Goal: Transaction & Acquisition: Obtain resource

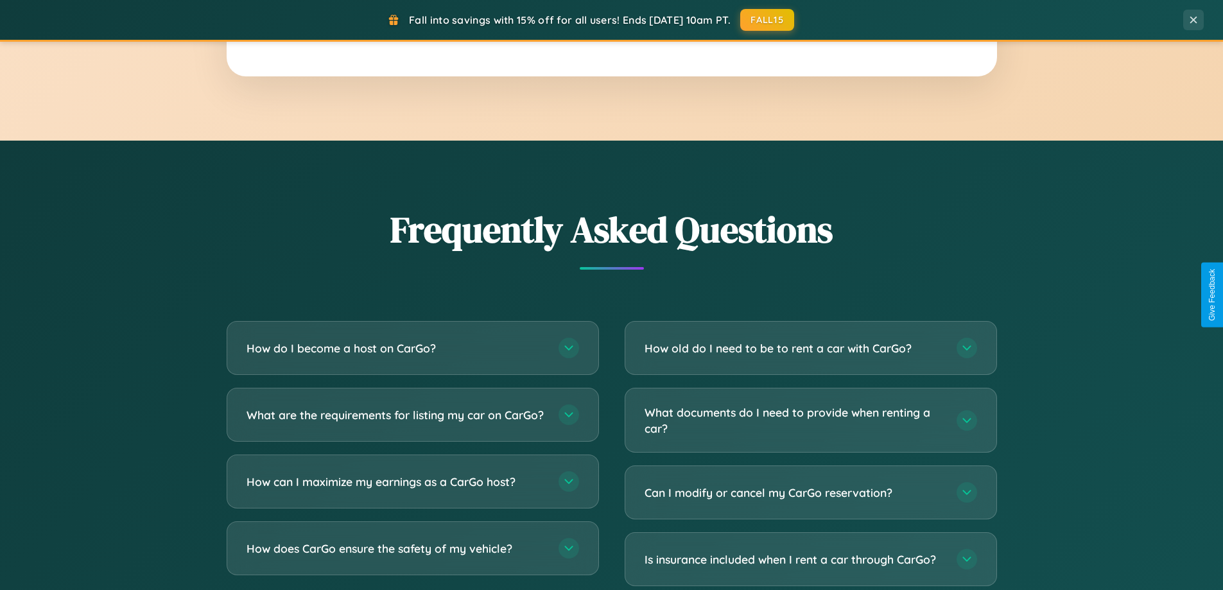
scroll to position [2470, 0]
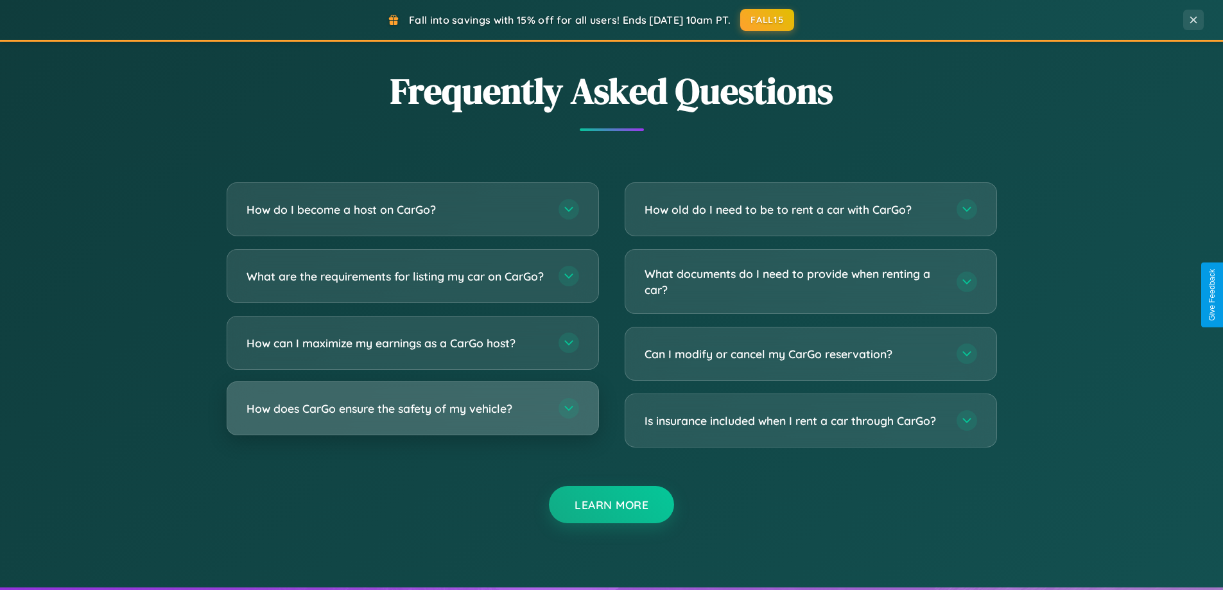
click at [412, 417] on h3 "How does CarGo ensure the safety of my vehicle?" at bounding box center [395, 408] width 299 height 16
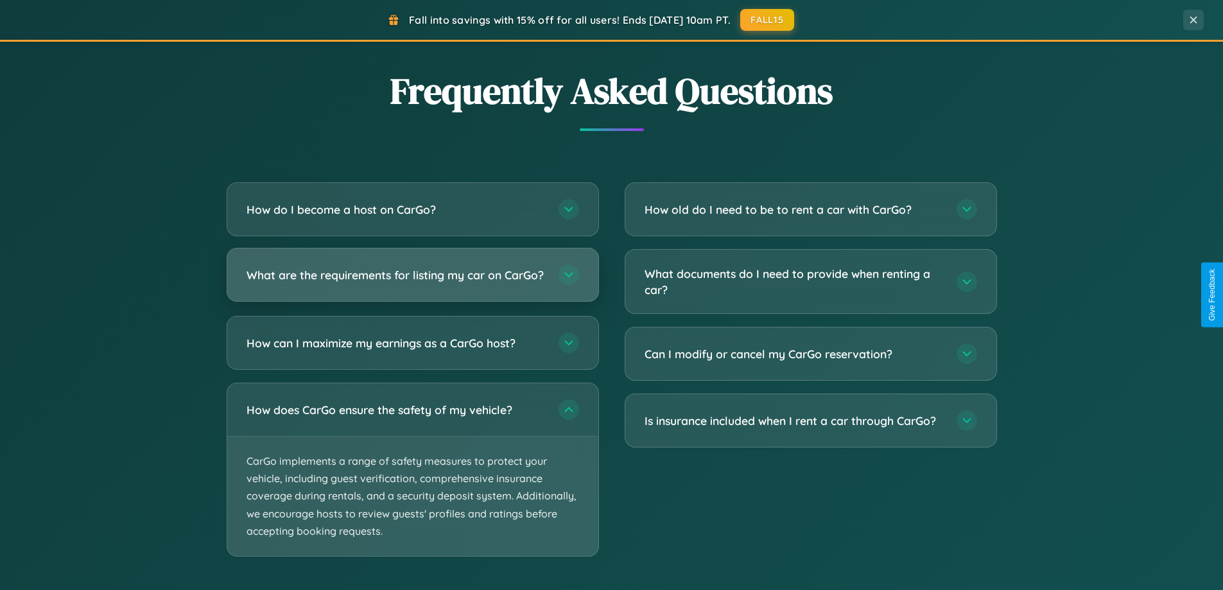
click at [412, 280] on h3 "What are the requirements for listing my car on CarGo?" at bounding box center [395, 275] width 299 height 16
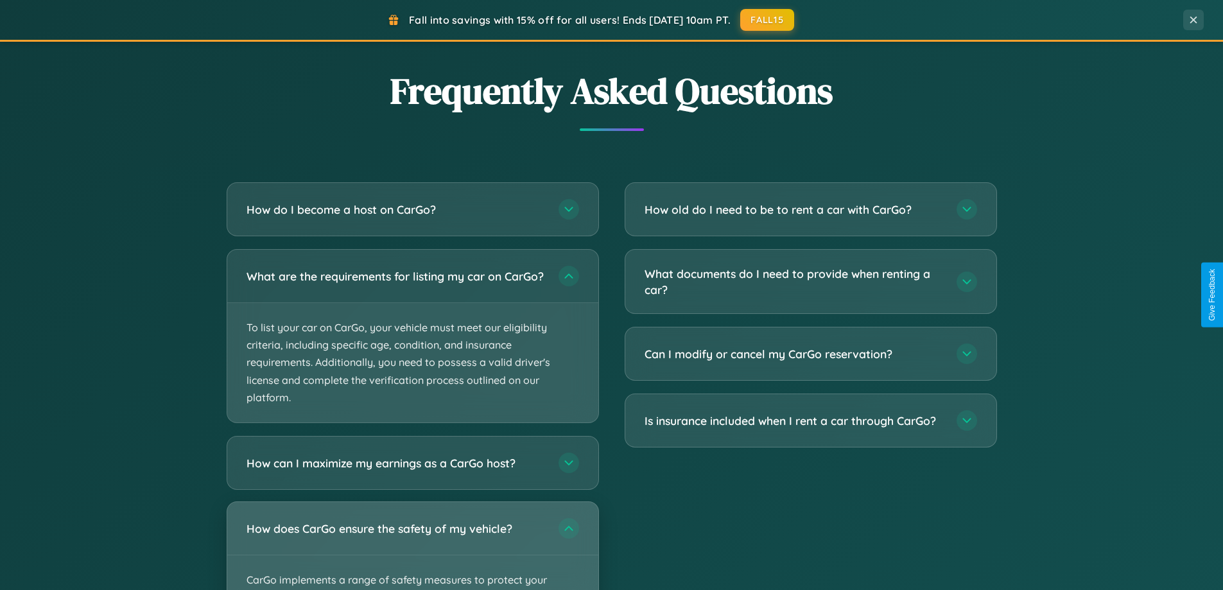
click at [412, 551] on div "How does CarGo ensure the safety of my vehicle?" at bounding box center [412, 528] width 371 height 53
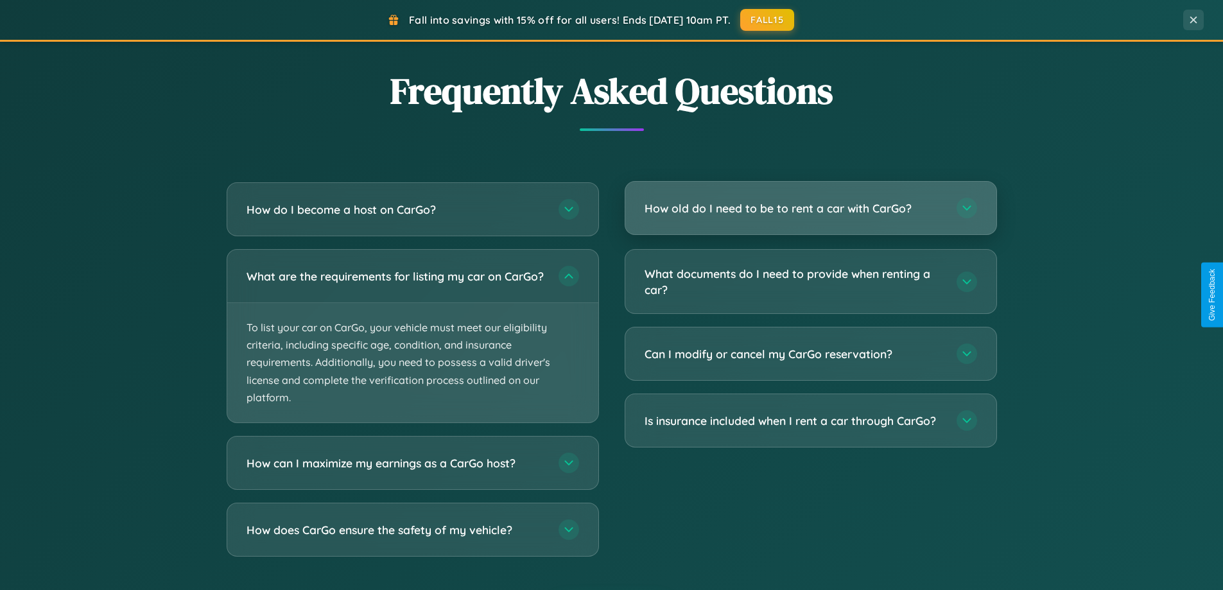
click at [810, 209] on h3 "How old do I need to be to rent a car with CarGo?" at bounding box center [793, 208] width 299 height 16
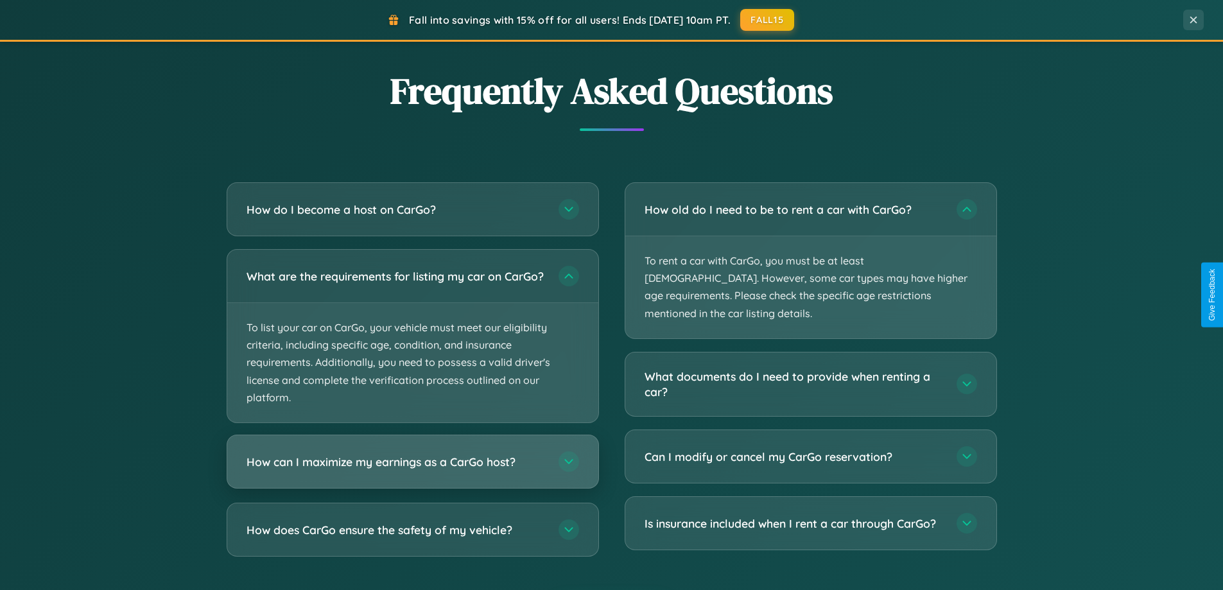
click at [412, 470] on h3 "How can I maximize my earnings as a CarGo host?" at bounding box center [395, 462] width 299 height 16
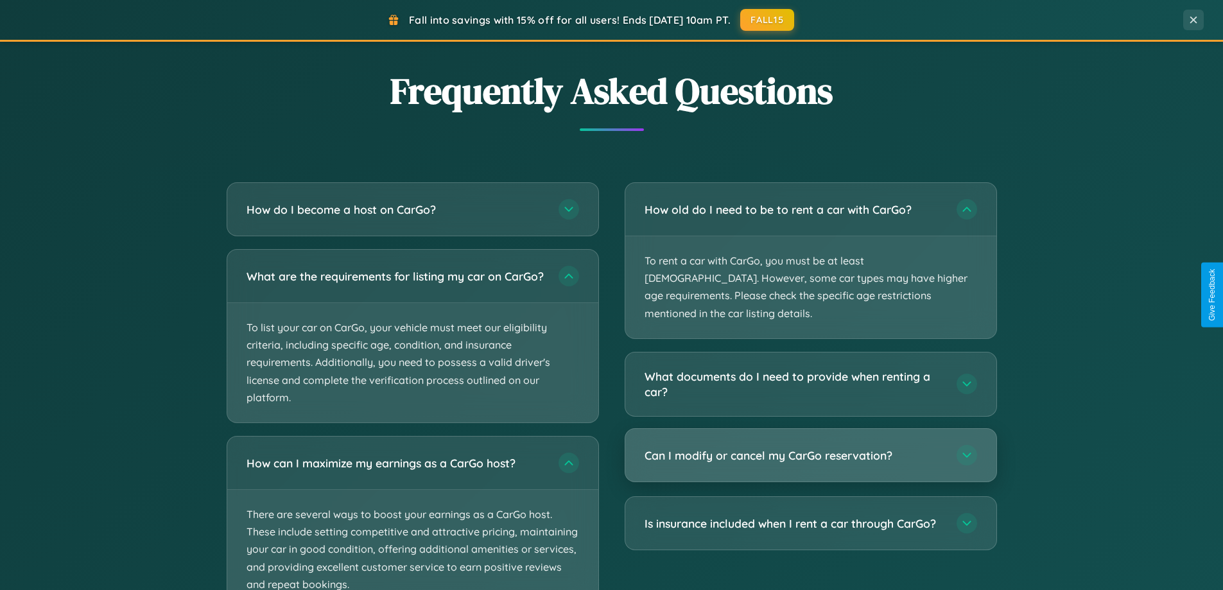
click at [810, 447] on h3 "Can I modify or cancel my CarGo reservation?" at bounding box center [793, 455] width 299 height 16
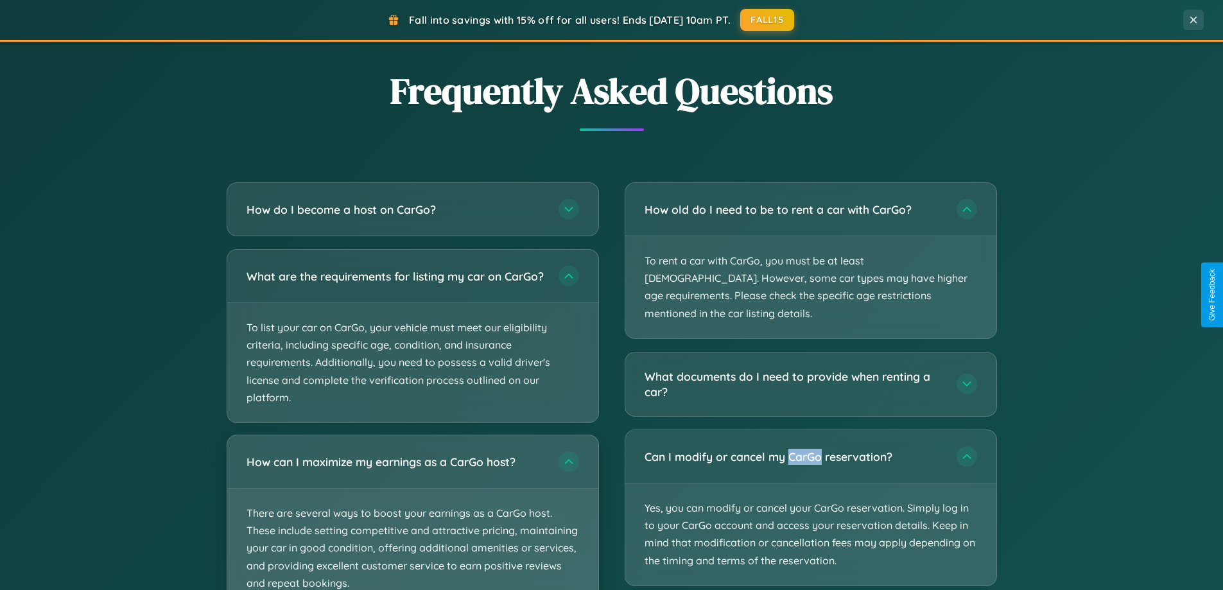
click at [412, 518] on p "There are several ways to boost your earnings as a CarGo host. These include se…" at bounding box center [412, 547] width 371 height 119
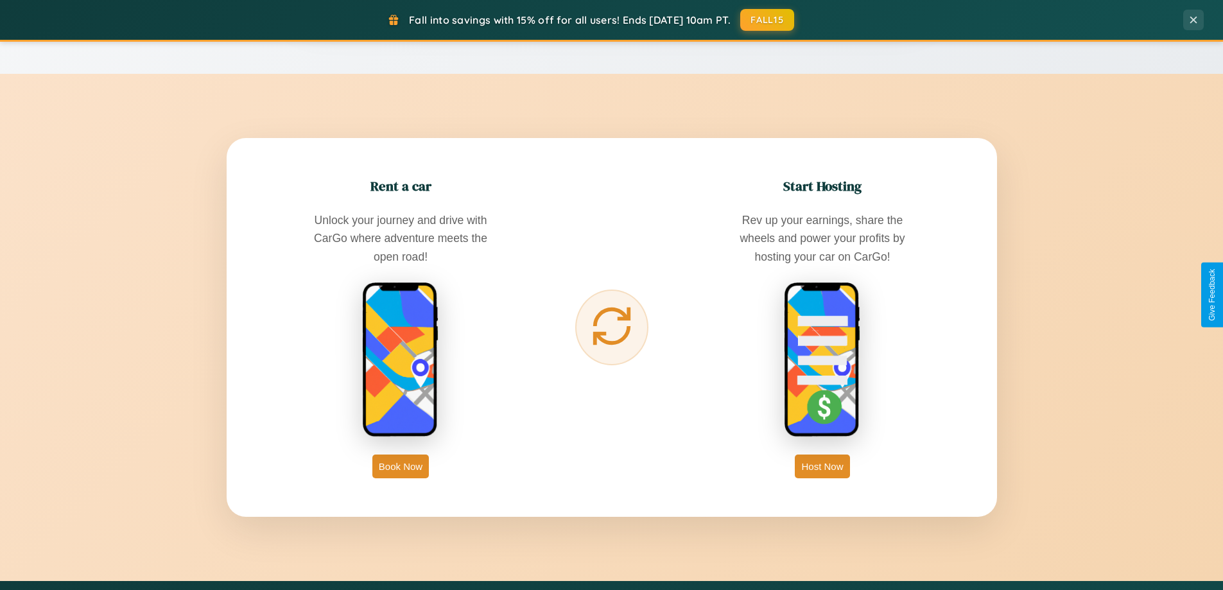
scroll to position [553, 0]
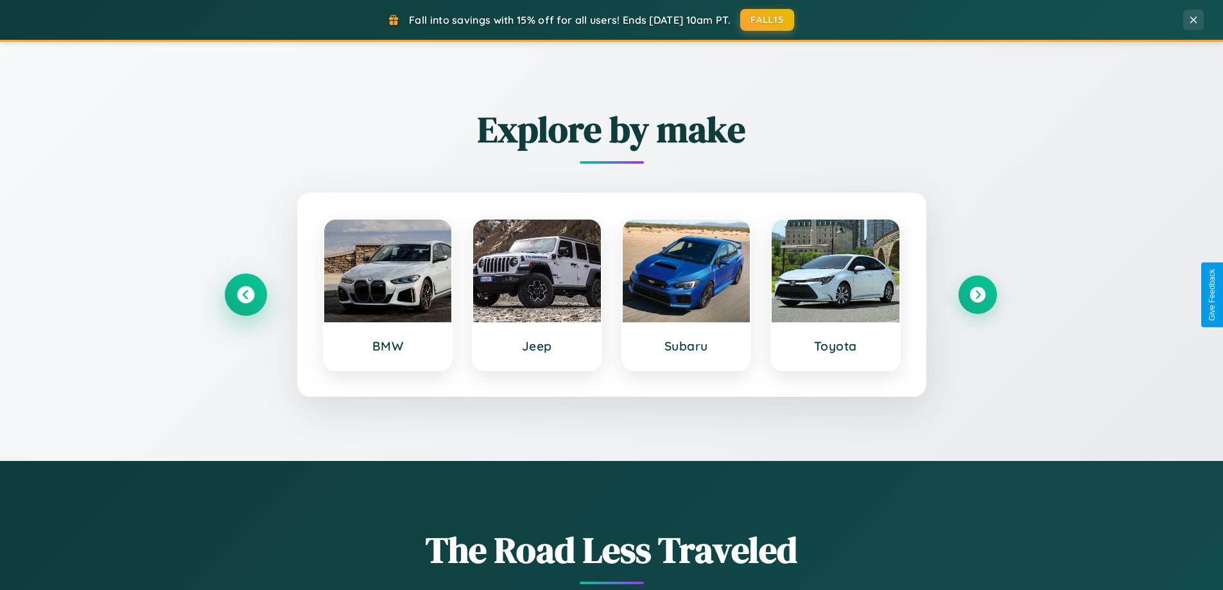
click at [245, 295] on icon at bounding box center [245, 294] width 17 height 17
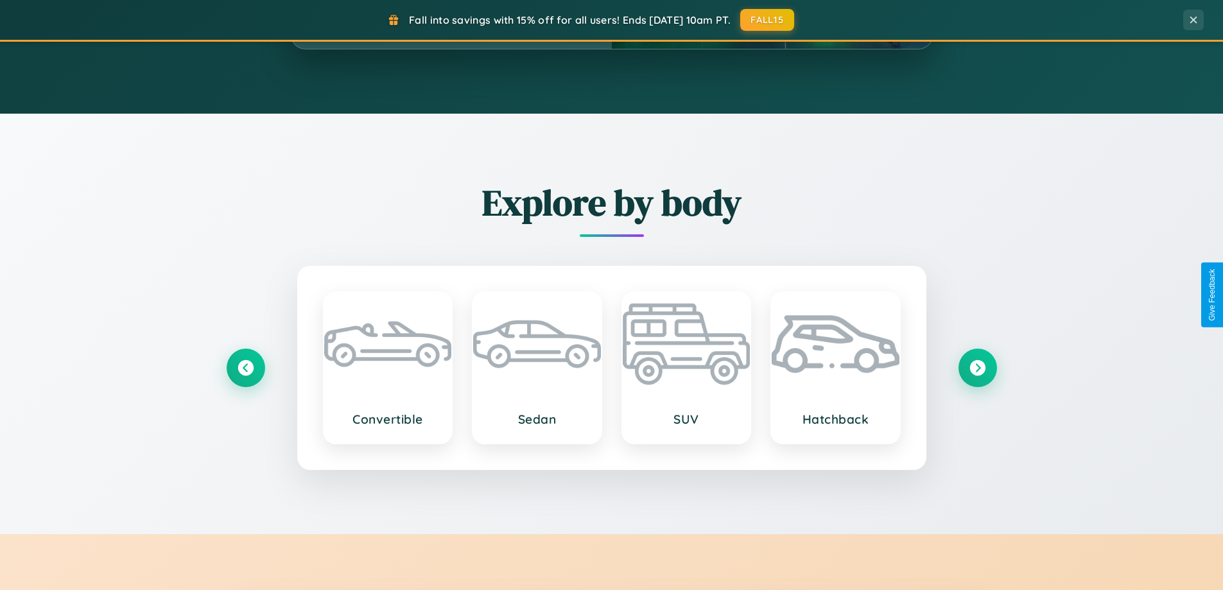
scroll to position [2062, 0]
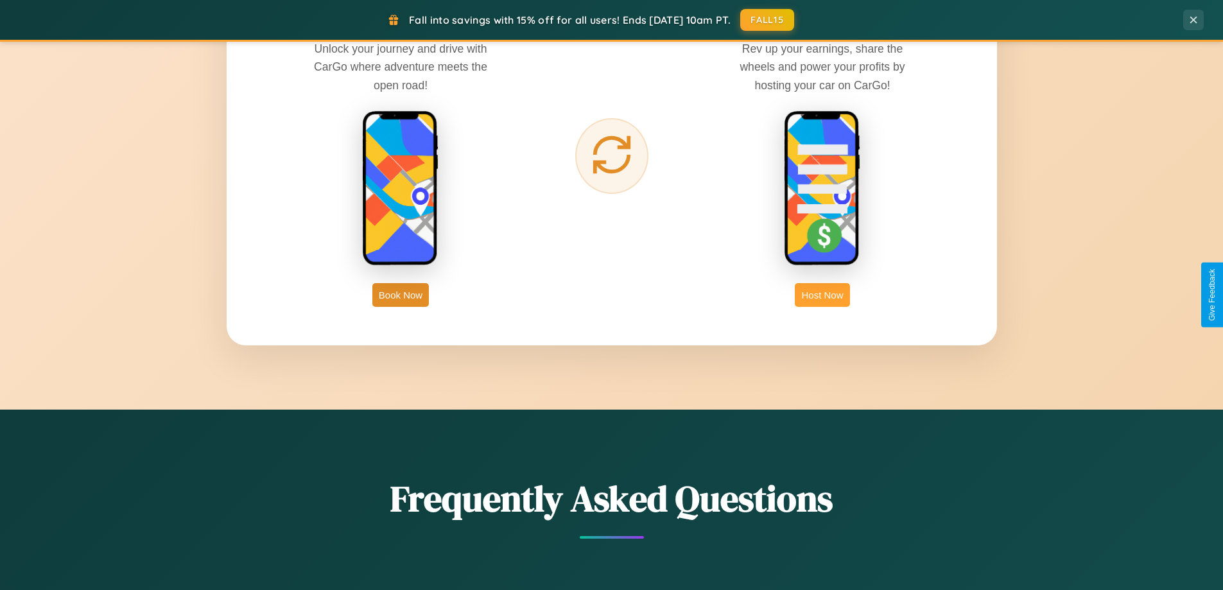
click at [822, 295] on button "Host Now" at bounding box center [822, 295] width 55 height 24
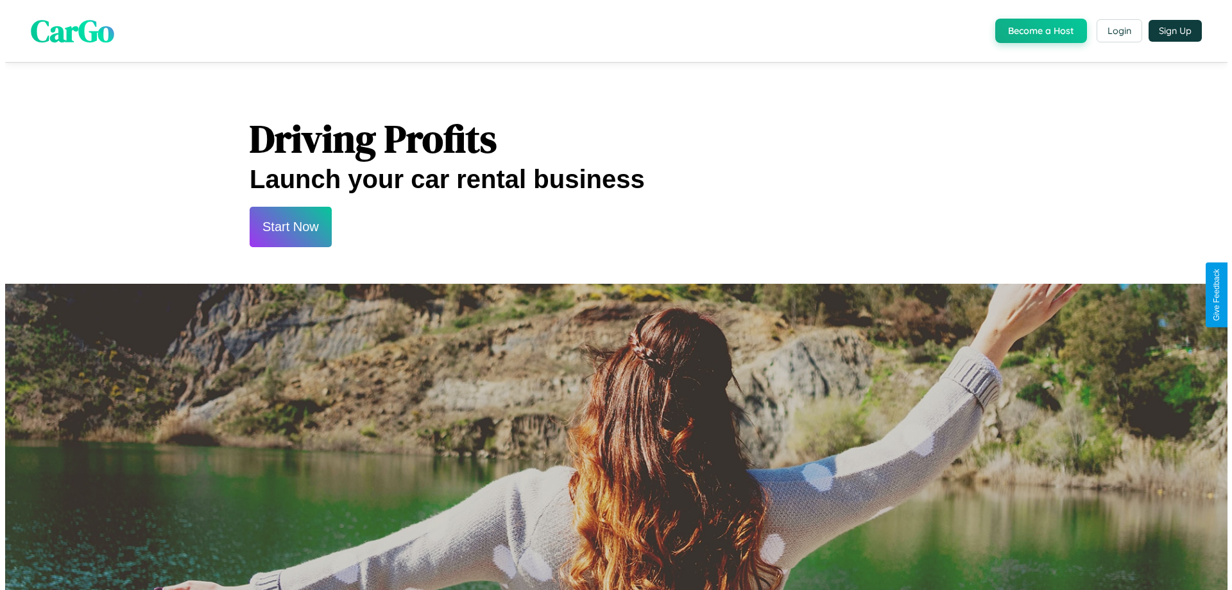
scroll to position [620, 0]
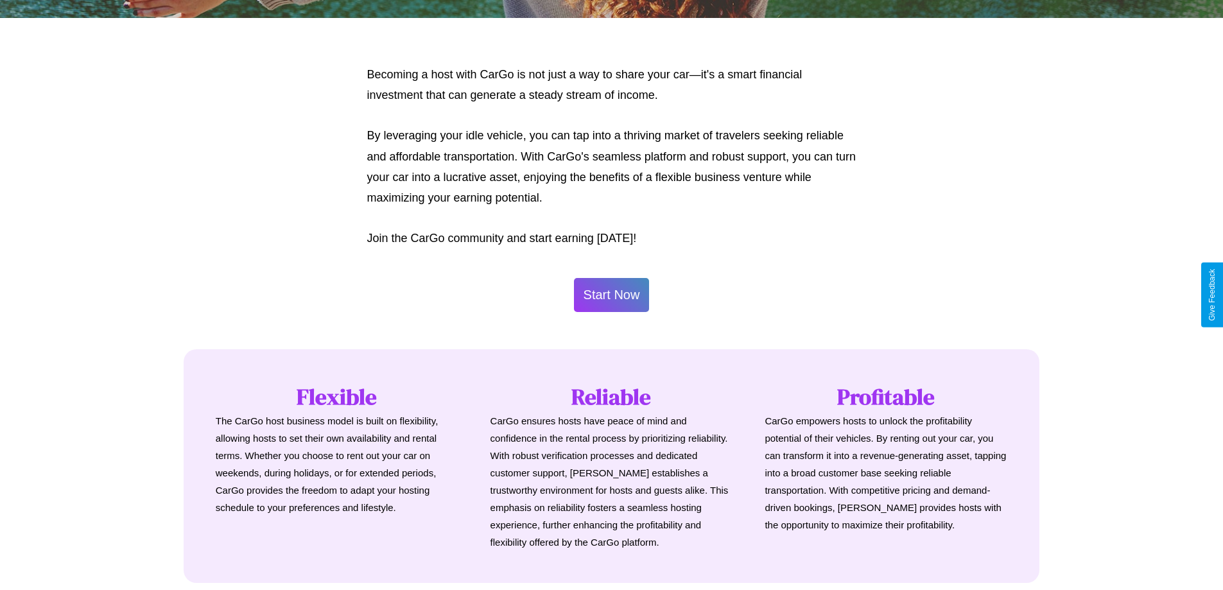
click at [611, 295] on button "Start Now" at bounding box center [612, 295] width 76 height 34
